Goal: Information Seeking & Learning: Understand process/instructions

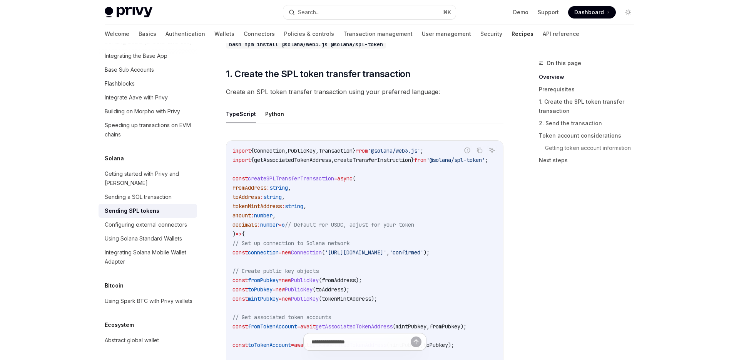
scroll to position [133, 0]
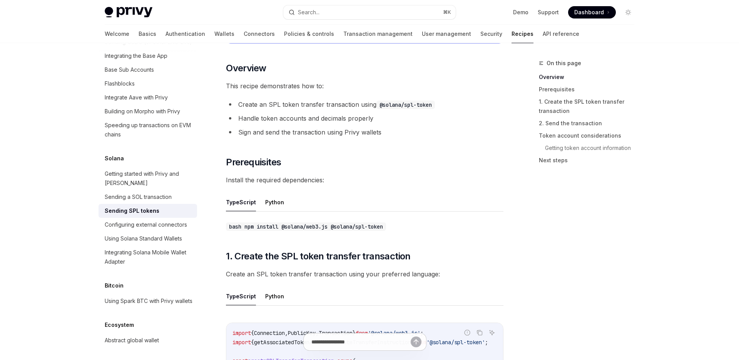
drag, startPoint x: 285, startPoint y: 220, endPoint x: 333, endPoint y: 220, distance: 48.1
click at [333, 222] on code "bash npm install @solana/web3.js @solana/spl-token" at bounding box center [306, 226] width 160 height 8
copy code "@solana/web3.js"
drag, startPoint x: 337, startPoint y: 220, endPoint x: 405, endPoint y: 220, distance: 67.8
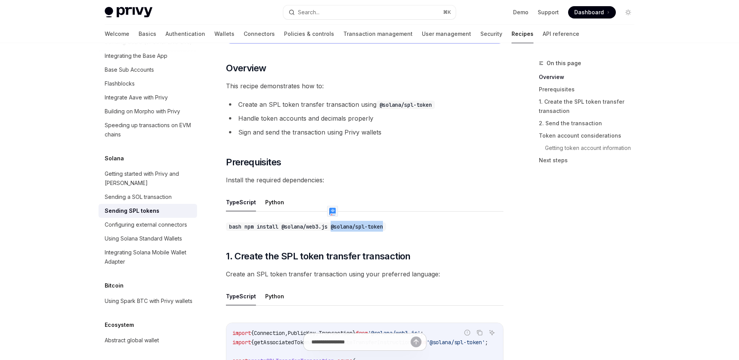
click at [405, 221] on div "bash npm install @solana/web3.js @solana/spl-token" at bounding box center [365, 226] width 278 height 11
copy code "@solana/spl-token"
click at [349, 222] on code "bash npm install @solana/web3.js @solana/spl-token" at bounding box center [306, 226] width 160 height 8
drag, startPoint x: 337, startPoint y: 220, endPoint x: 403, endPoint y: 220, distance: 65.9
click at [403, 221] on div "bash npm install @solana/web3.js @solana/spl-token" at bounding box center [365, 226] width 278 height 11
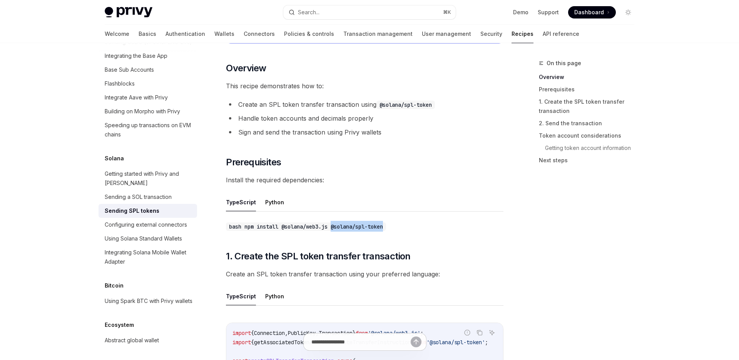
copy code "@solana/spl-token"
click at [422, 252] on h2 "​ 1. Create the SPL token transfer transaction" at bounding box center [365, 256] width 278 height 12
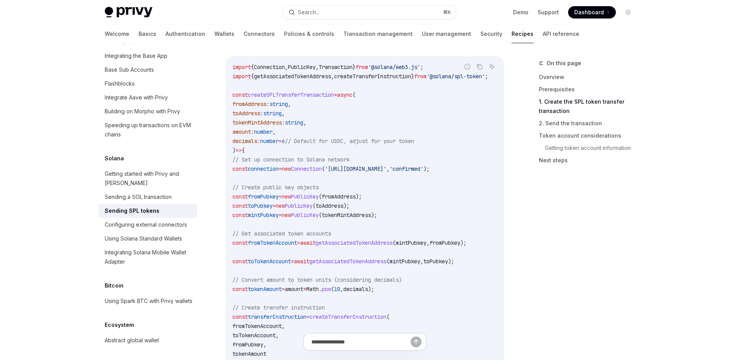
scroll to position [396, 0]
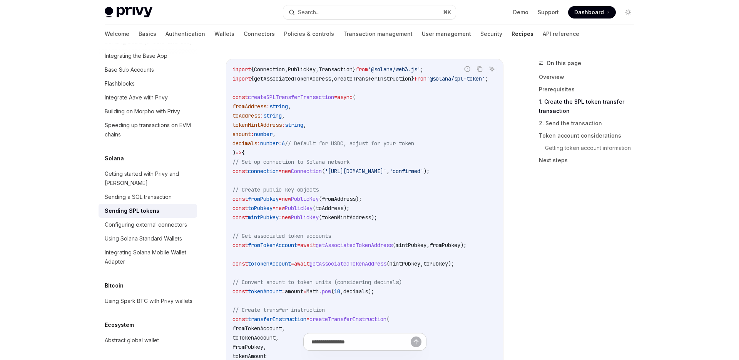
click at [275, 168] on span "connection" at bounding box center [263, 171] width 31 height 7
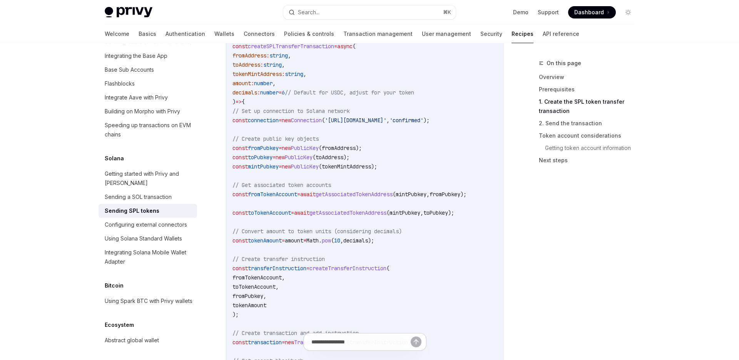
scroll to position [447, 0]
click at [275, 117] on span "connection" at bounding box center [263, 120] width 31 height 7
click at [344, 191] on span "getAssociatedTokenAddress" at bounding box center [354, 194] width 77 height 7
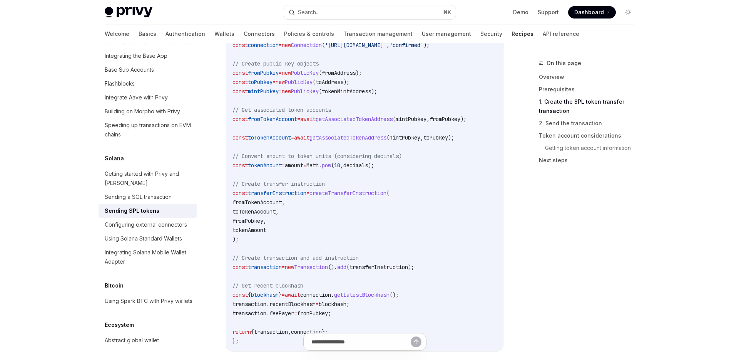
scroll to position [545, 0]
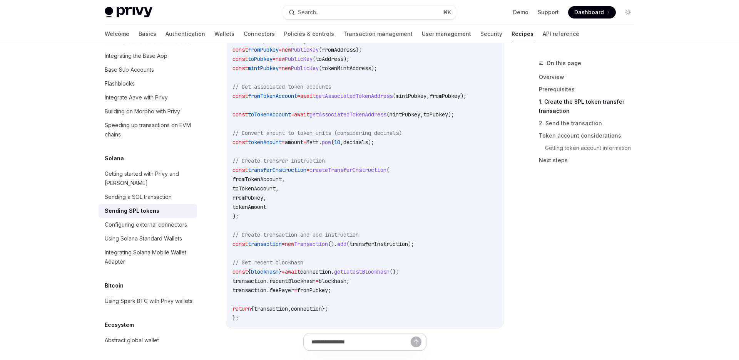
click at [390, 268] on span "getLatestBlockhash" at bounding box center [361, 271] width 55 height 7
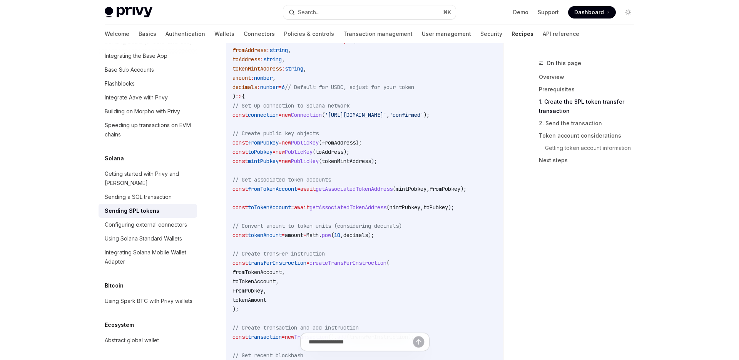
scroll to position [454, 0]
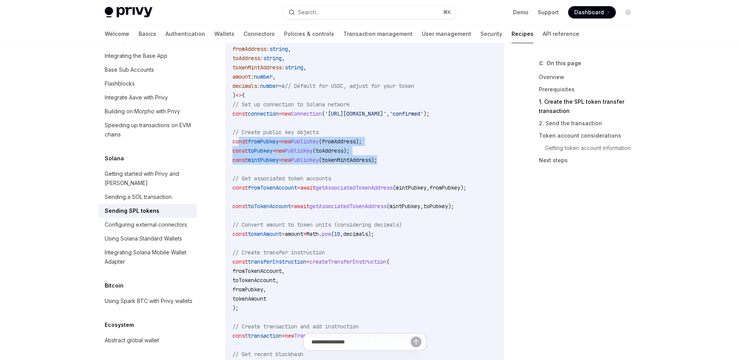
drag, startPoint x: 239, startPoint y: 133, endPoint x: 409, endPoint y: 150, distance: 170.6
click at [409, 150] on code "import { Connection , PublicKey , Transaction } from '@solana/web3.js' ; import…" at bounding box center [370, 210] width 274 height 407
copy code "const fromPubkey = new PublicKey ( fromAddress ); const toPubkey = new PublicKe…"
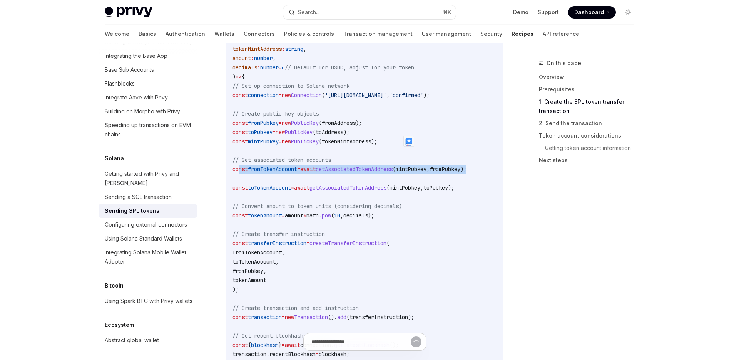
scroll to position [0, 32]
drag, startPoint x: 239, startPoint y: 161, endPoint x: 491, endPoint y: 162, distance: 251.9
click at [491, 162] on code "import { Connection , PublicKey , Transaction } from '@solana/web3.js' ; import…" at bounding box center [366, 192] width 274 height 407
copy span "const fromTokenAccount = await getAssociatedTokenAddress ( mintPubkey , fromPub…"
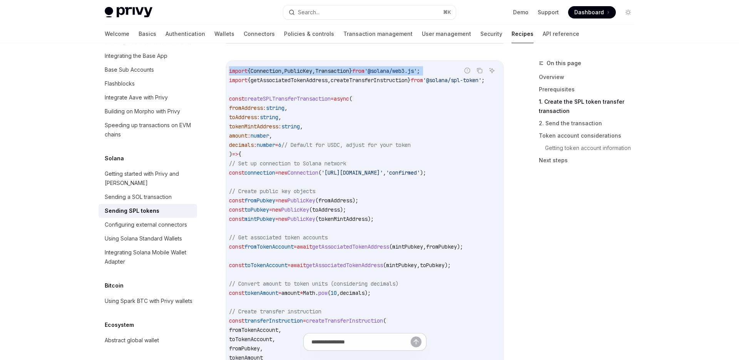
scroll to position [0, 25]
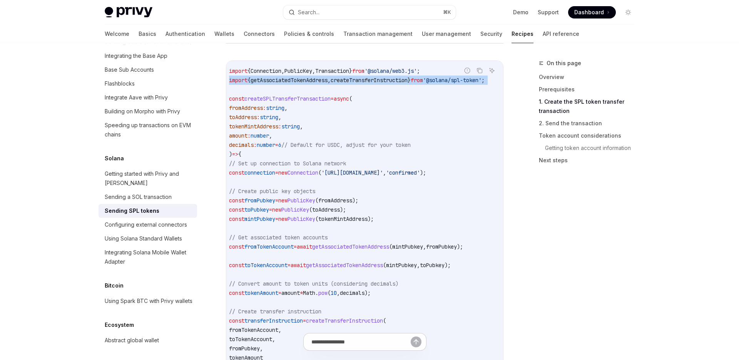
drag, startPoint x: 233, startPoint y: 74, endPoint x: 489, endPoint y: 80, distance: 256.2
click at [489, 80] on code "import { Connection , PublicKey , Transaction } from '@solana/web3.js' ; import…" at bounding box center [366, 269] width 274 height 407
copy code "import { getAssociatedTokenAddress , createTransferInstruction } from '@solana/…"
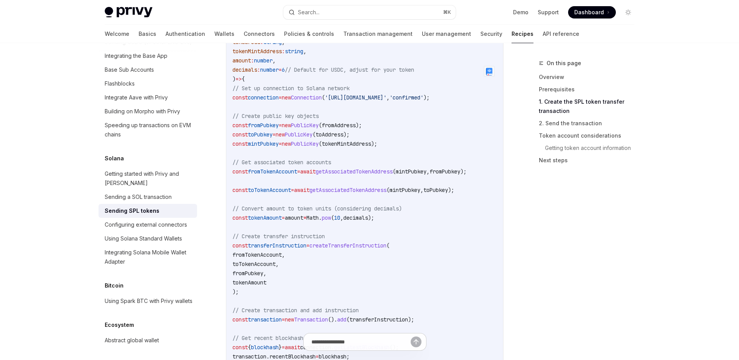
scroll to position [486, 0]
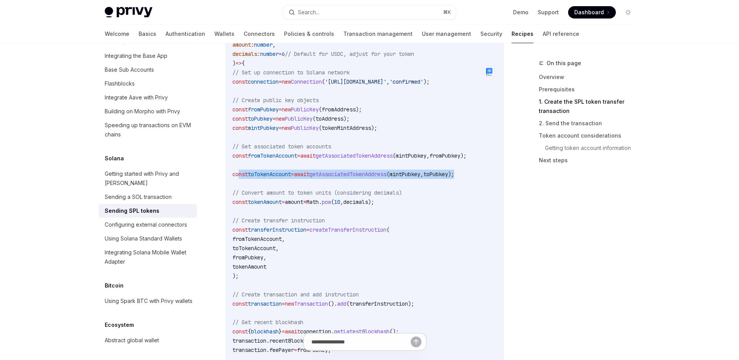
drag, startPoint x: 240, startPoint y: 169, endPoint x: 491, endPoint y: 167, distance: 251.1
click at [491, 167] on code "import { Connection , PublicKey , Transaction } from '@solana/web3.js' ; import…" at bounding box center [370, 178] width 274 height 407
copy span "const toTokenAccount = await getAssociatedTokenAddress ( mintPubkey , toPubkey …"
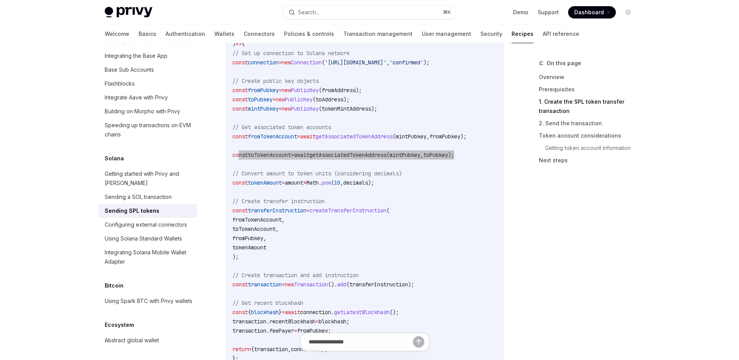
scroll to position [502, 0]
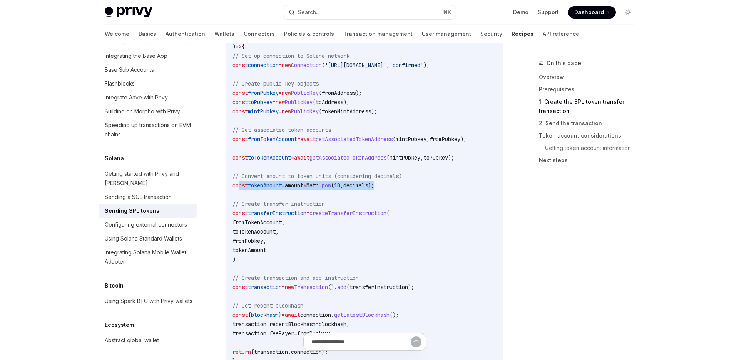
drag, startPoint x: 240, startPoint y: 179, endPoint x: 418, endPoint y: 178, distance: 178.3
click at [418, 178] on code "import { Connection , PublicKey , Transaction } from '@solana/web3.js' ; import…" at bounding box center [370, 162] width 274 height 407
copy span "const tokenAmount = amount * Math . pow ( 10 , decimals );"
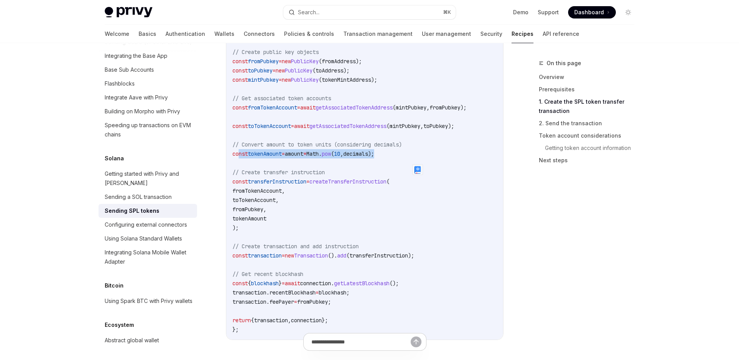
scroll to position [535, 0]
drag, startPoint x: 240, startPoint y: 174, endPoint x: 260, endPoint y: 219, distance: 48.6
click at [260, 219] on code "import { Connection , PublicKey , Transaction } from '@solana/web3.js' ; import…" at bounding box center [370, 129] width 274 height 407
copy code "const transferInstruction = createTransferInstruction ( fromTokenAccount , toTo…"
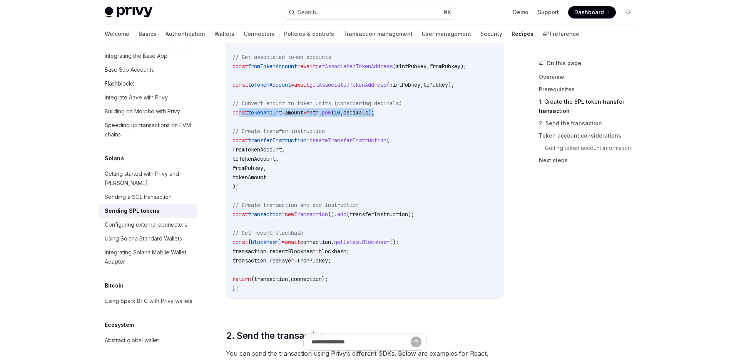
scroll to position [576, 0]
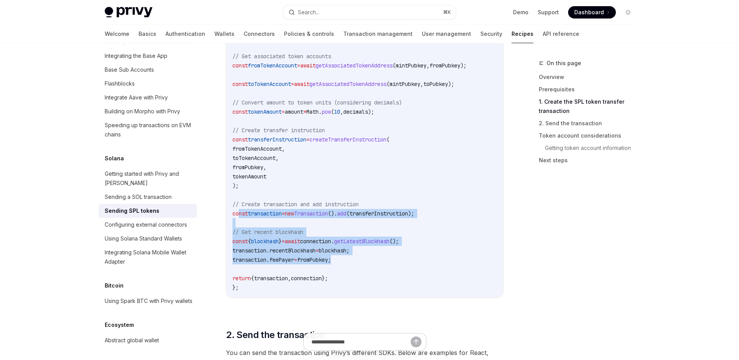
drag, startPoint x: 240, startPoint y: 205, endPoint x: 431, endPoint y: 250, distance: 196.5
click at [431, 250] on code "import { Connection , PublicKey , Transaction } from '@solana/web3.js' ; import…" at bounding box center [370, 88] width 274 height 407
copy code "const transaction = new Transaction (). add ( transferInstruction ); // Get rec…"
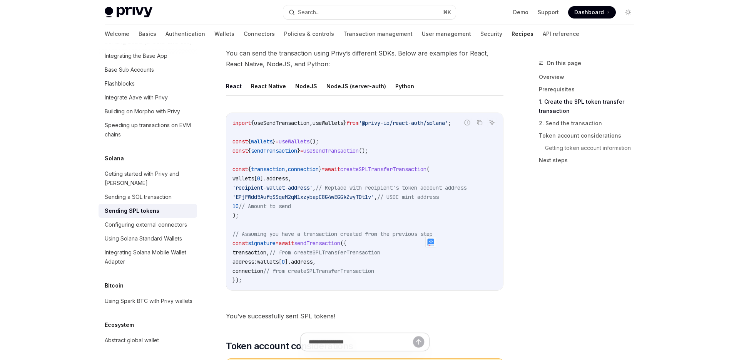
scroll to position [883, 0]
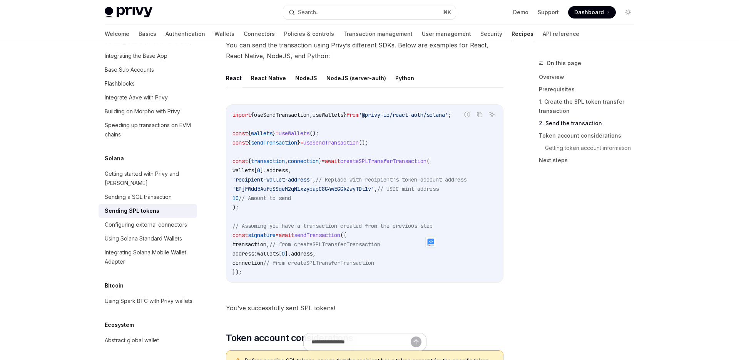
click at [409, 212] on code "import { useSendTransaction , useWallets } from '@privy-io/react-auth/solana' ;…" at bounding box center [365, 193] width 265 height 166
click at [526, 14] on link "Demo" at bounding box center [520, 12] width 15 height 8
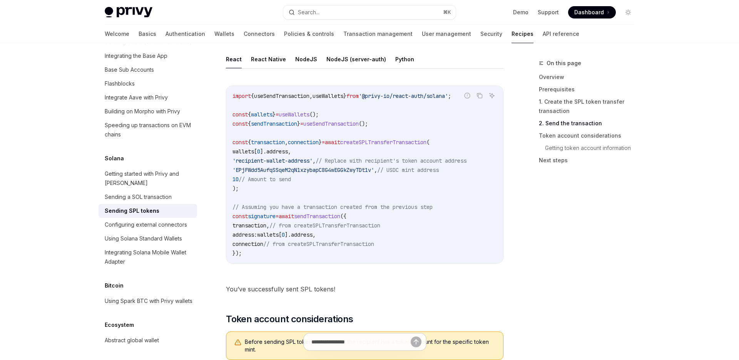
scroll to position [865, 0]
